Goal: Task Accomplishment & Management: Manage account settings

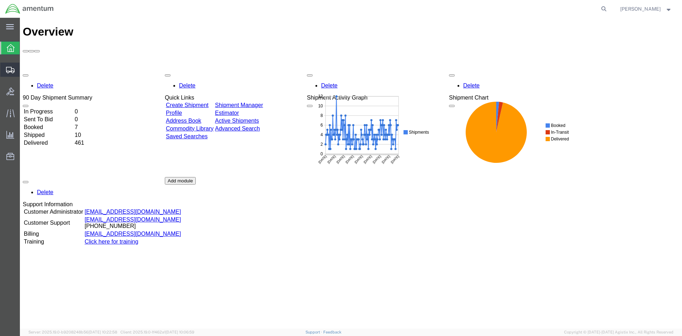
click at [0, 0] on span "Create Shipment" at bounding box center [0, 0] width 0 height 0
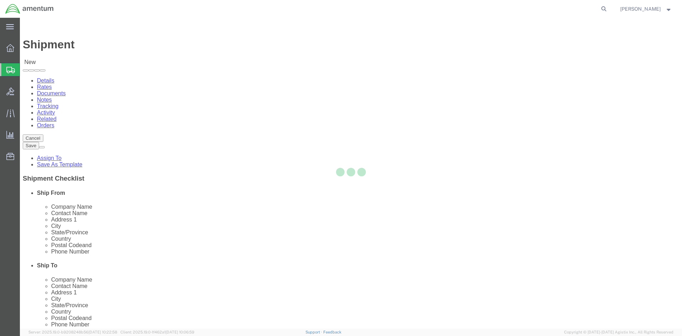
select select
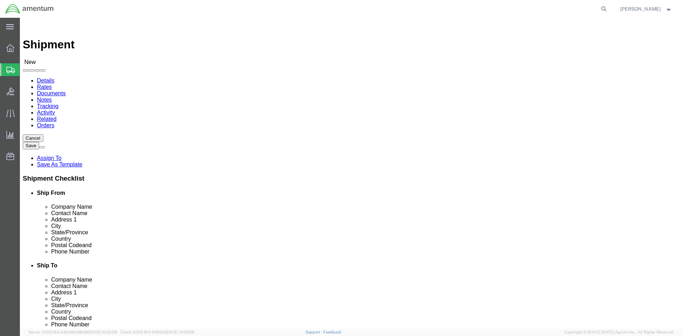
select select "MYPROFILE"
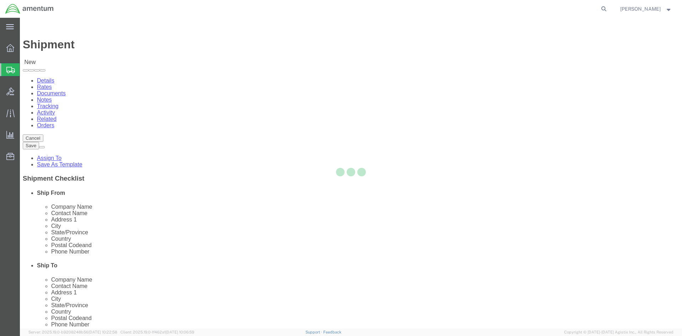
select select "CA"
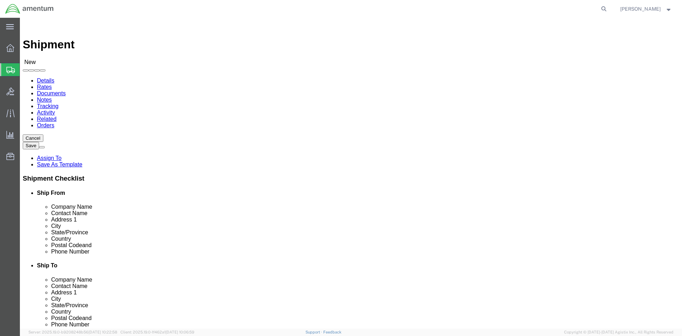
scroll to position [135, 0]
type input "CBP"
select select "49941"
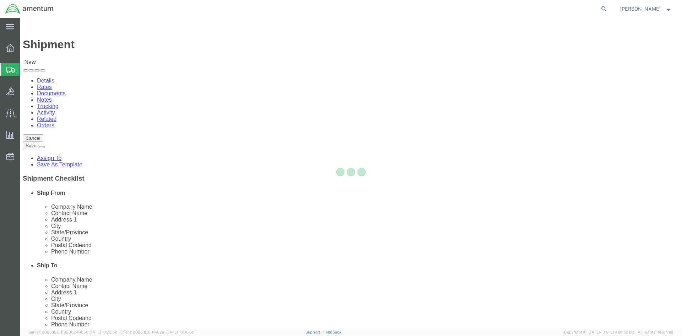
select select "[GEOGRAPHIC_DATA]"
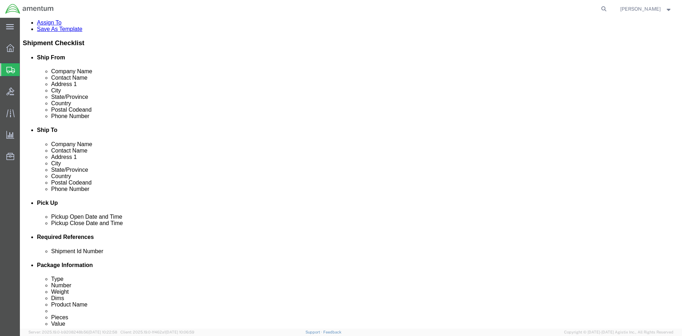
scroll to position [213, 0]
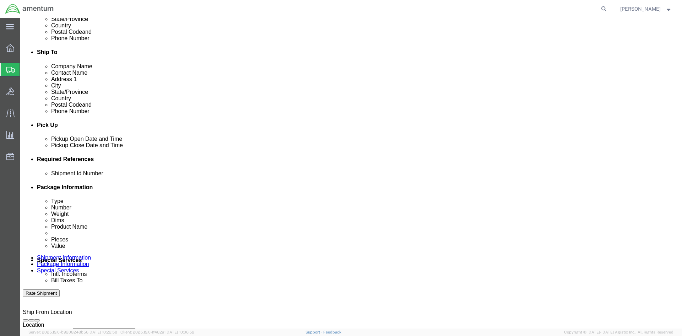
click input "text"
type input "534-003037"
click button "Add reference"
click select "Select Account Type Activity ID Airline Appointment Number ASN Batch Request # …"
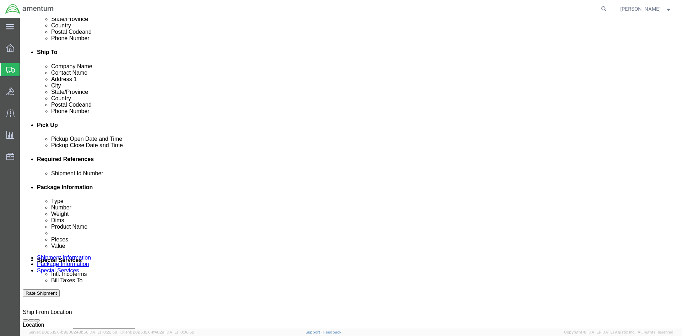
select select "DEPT"
click select "Select Account Type Activity ID Airline Appointment Number ASN Batch Request # …"
click input "text"
type input "CBP"
click button "Add reference"
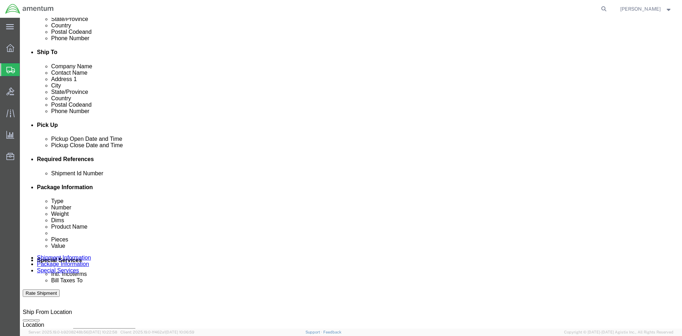
click select "Select Account Type Activity ID Airline Appointment Number ASN Batch Request # …"
select select "PROJNUM"
click select "Select Account Type Activity ID Airline Appointment Number ASN Batch Request # …"
click input "text"
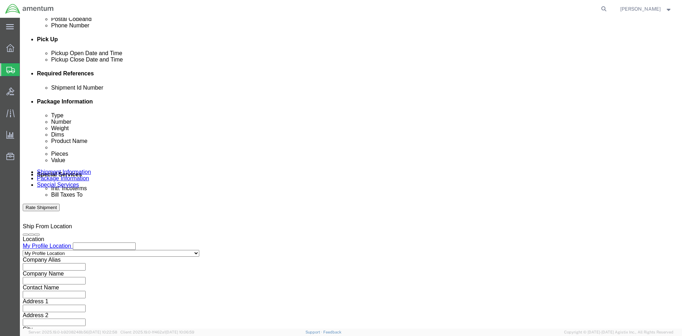
scroll to position [300, 0]
type input "6118.03.03.2219.000.SDC.0000"
click button "Continue"
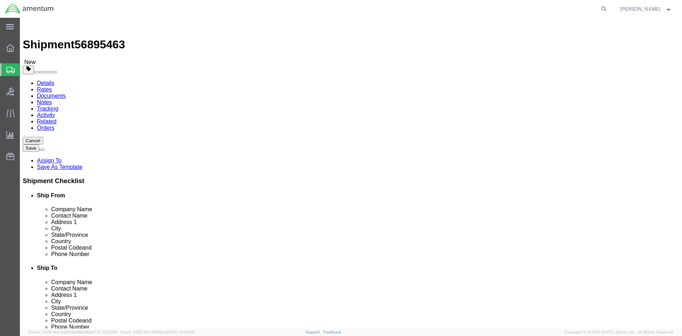
click select "Select BCK Boxes Bale(s) Basket(s) Bolt(s) Bottle(s) Buckets Bulk Bundle(s) Can…"
select select "ENV"
click select "Select BCK Boxes Bale(s) Basket(s) Bolt(s) Bottle(s) Buckets Bulk Bundle(s) Can…"
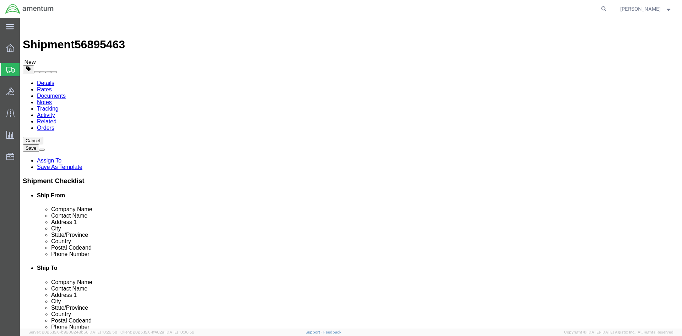
type input "9.50"
type input "12.50"
type input "0.25"
type input "1"
click link "Add Content"
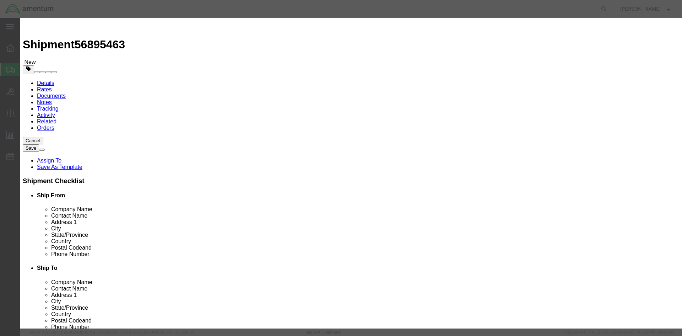
click input "text"
type input "LOCKING DOUBLE WASHER"
click input "0"
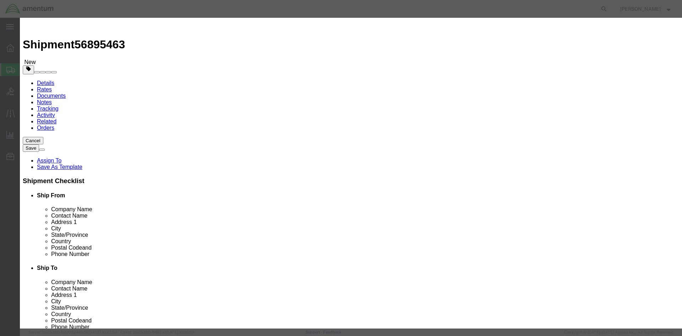
type input "2"
click input "text"
type input "25.00"
click button "Save & Close"
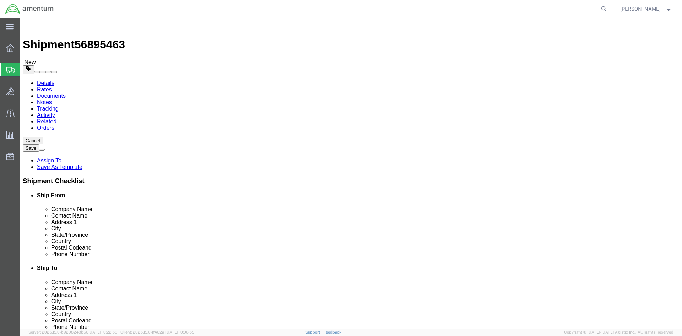
click button "Continue"
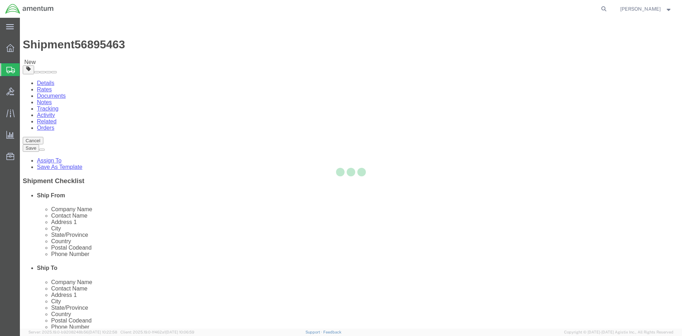
select select
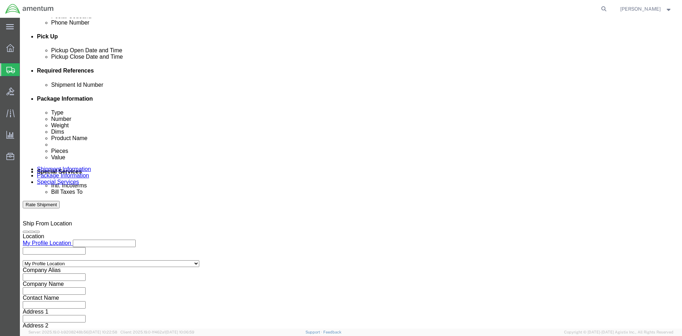
scroll to position [355, 0]
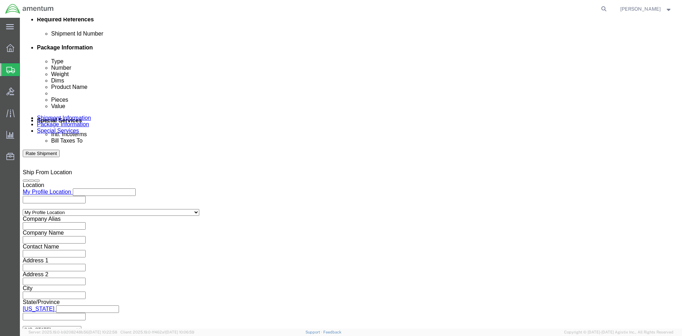
click input "text"
type input "[PERSON_NAME][EMAIL_ADDRESS][PERSON_NAME][DOMAIN_NAME]"
click input "Include shipping documents"
checkbox input "true"
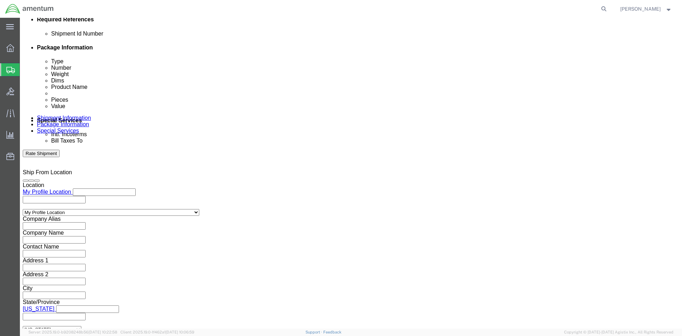
click button "Rate Shipment"
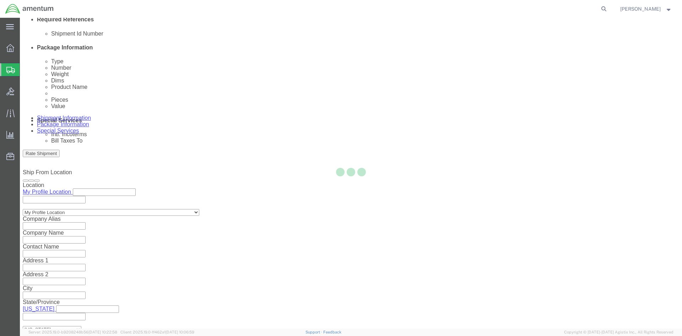
select select "49947"
select select "49941"
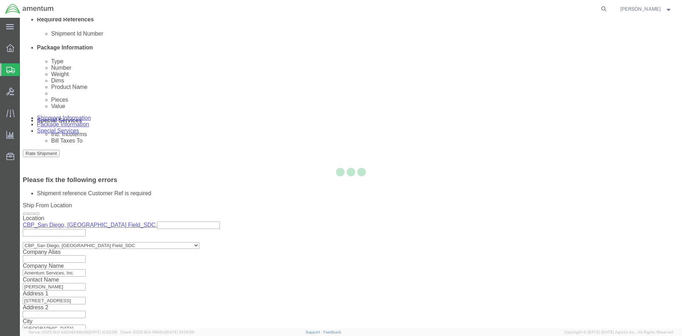
scroll to position [342, 0]
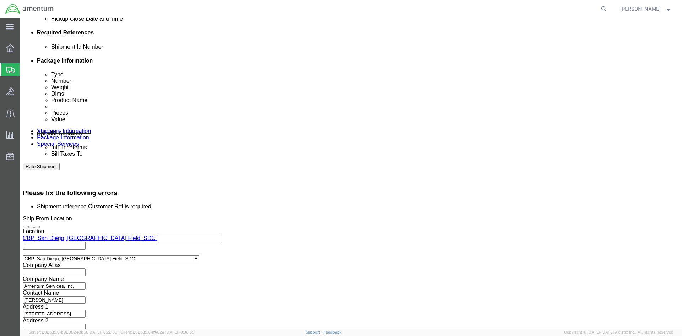
click input "534-003037"
click input "text"
paste input "534-003037"
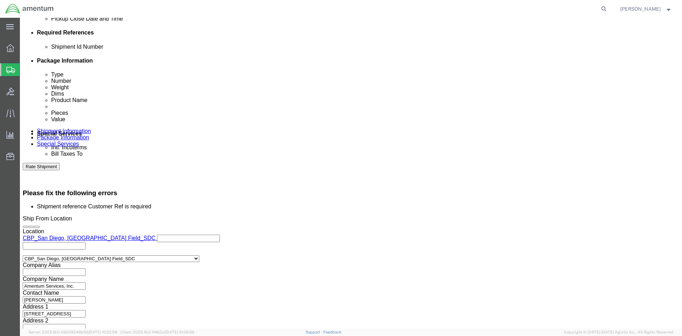
type input "534-003037"
click button "Rate Shipment"
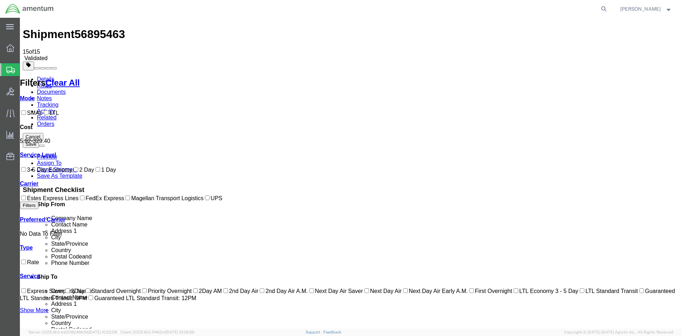
scroll to position [0, 0]
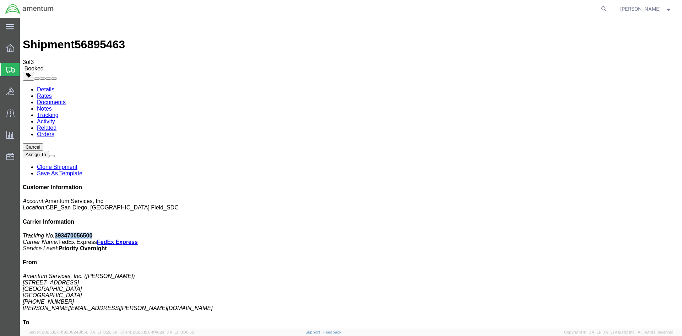
drag, startPoint x: 619, startPoint y: 109, endPoint x: 583, endPoint y: 111, distance: 36.0
click at [583, 232] on p "Tracking No: 393470056500 Carrier Name: FedEx Express FedEx Express Service Lev…" at bounding box center [351, 241] width 657 height 19
copy b "393470056500"
click at [605, 8] on icon at bounding box center [604, 9] width 10 height 10
click at [573, 7] on input "search" at bounding box center [491, 8] width 216 height 17
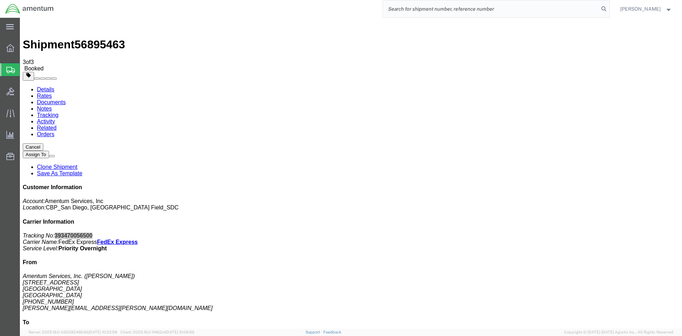
paste input "56895463"
type input "56895463"
click at [609, 7] on icon at bounding box center [604, 9] width 10 height 10
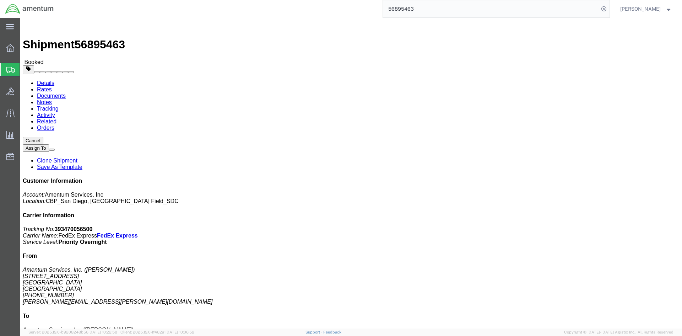
click button "button"
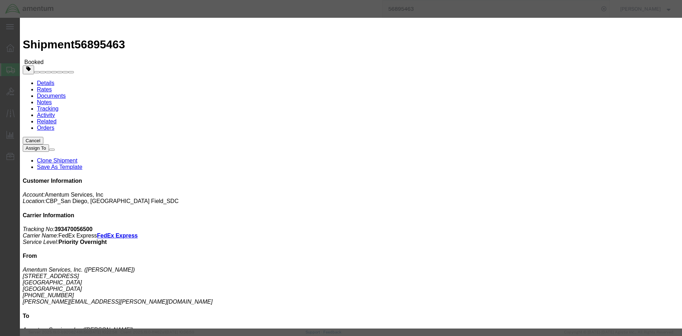
click div "[DATE] 11:00 AM"
type input "12:00 PM"
click button "Apply"
click div "[DATE] 1:00 PM"
type input "3:00 PM"
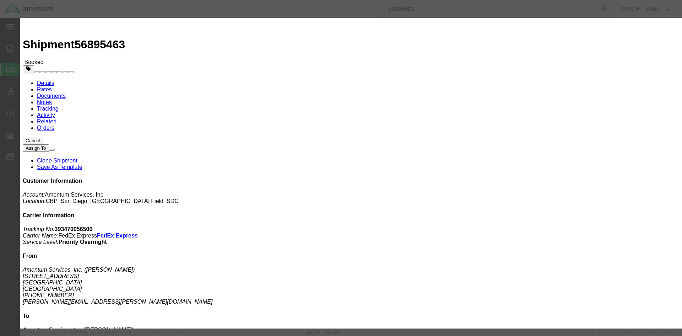
click button "Apply"
click button "Save"
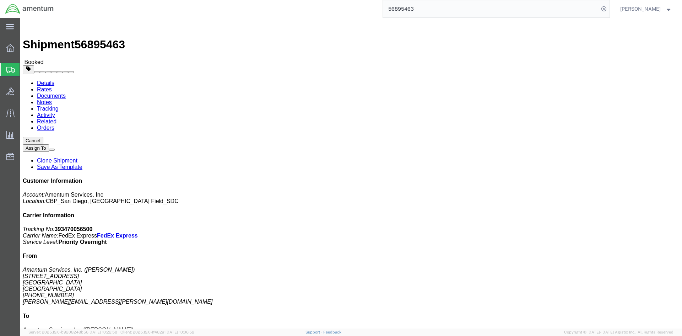
click button "Close"
